Goal: Task Accomplishment & Management: Use online tool/utility

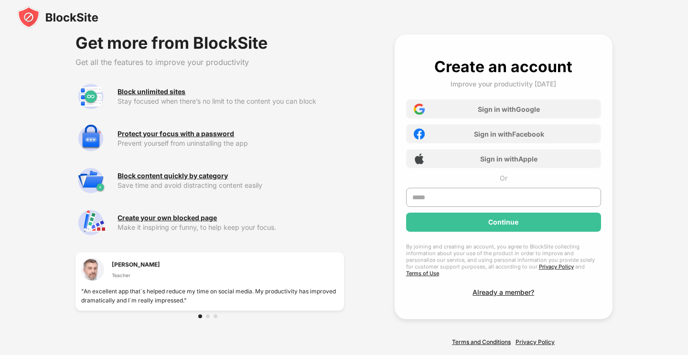
click at [34, 17] on img at bounding box center [57, 17] width 81 height 23
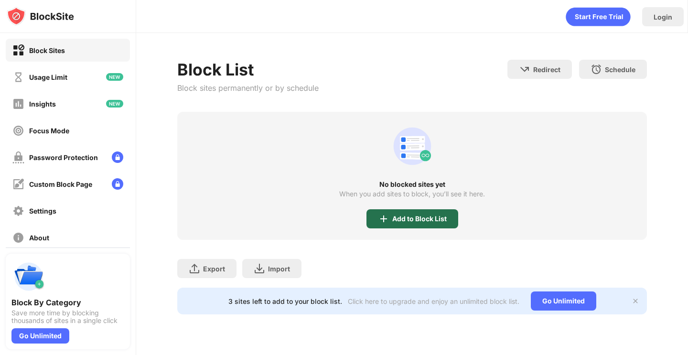
click at [429, 213] on div "Add to Block List" at bounding box center [413, 218] width 92 height 19
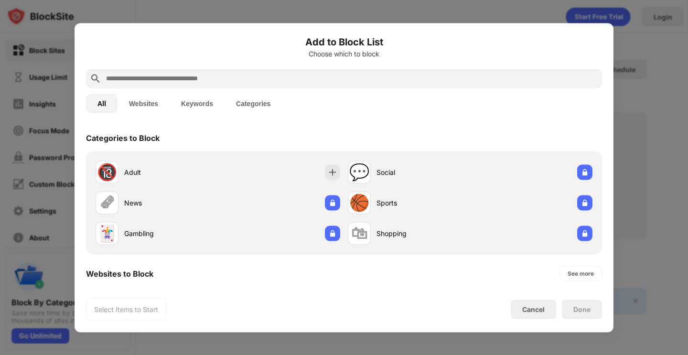
click at [303, 82] on input "text" at bounding box center [351, 78] width 493 height 11
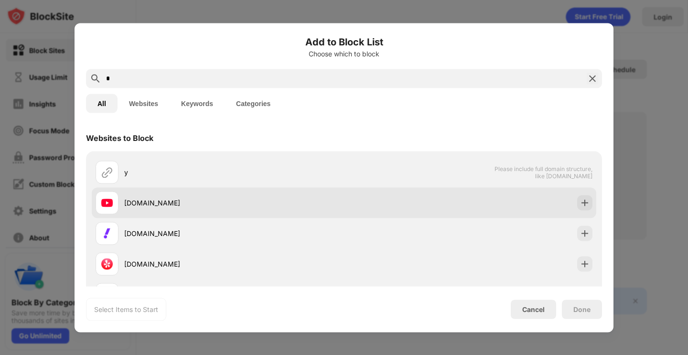
type input "*"
click at [146, 203] on div "[DOMAIN_NAME]" at bounding box center [234, 203] width 220 height 10
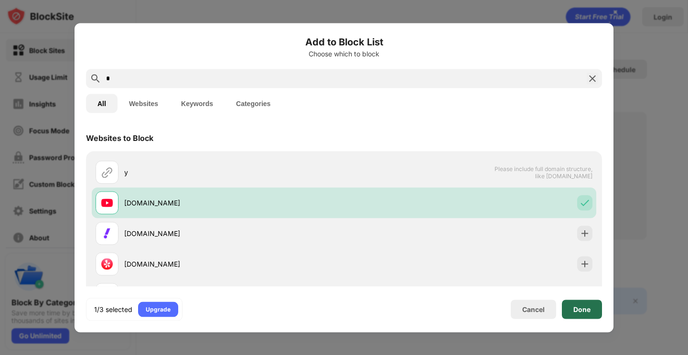
click at [574, 301] on div "Done" at bounding box center [582, 309] width 40 height 19
